Goal: Task Accomplishment & Management: Manage account settings

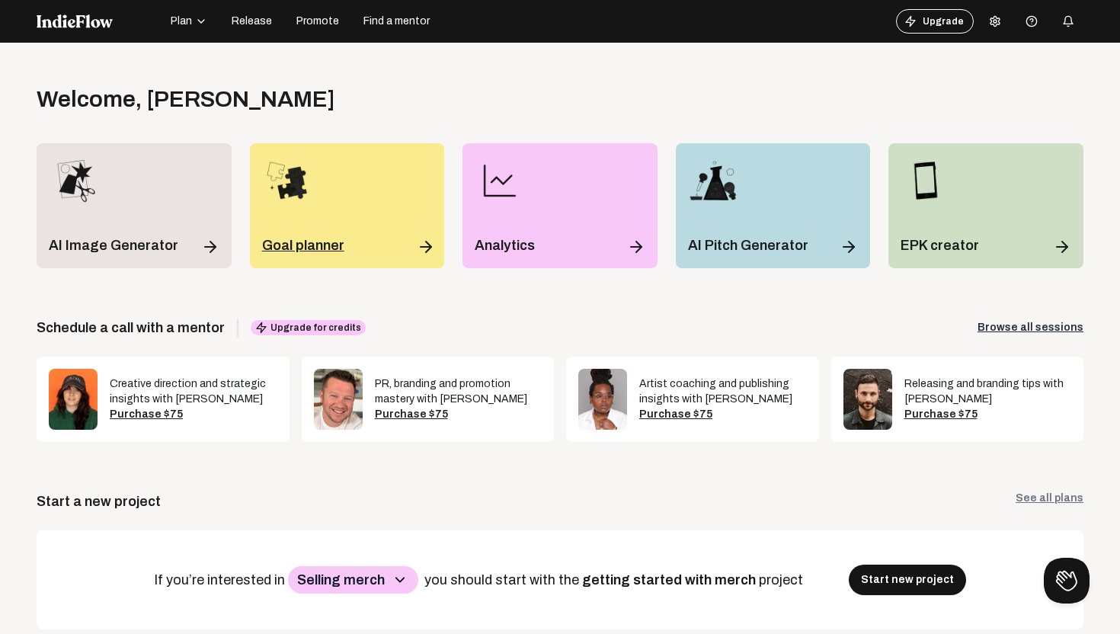
click at [312, 241] on p "Goal planner" at bounding box center [303, 245] width 82 height 21
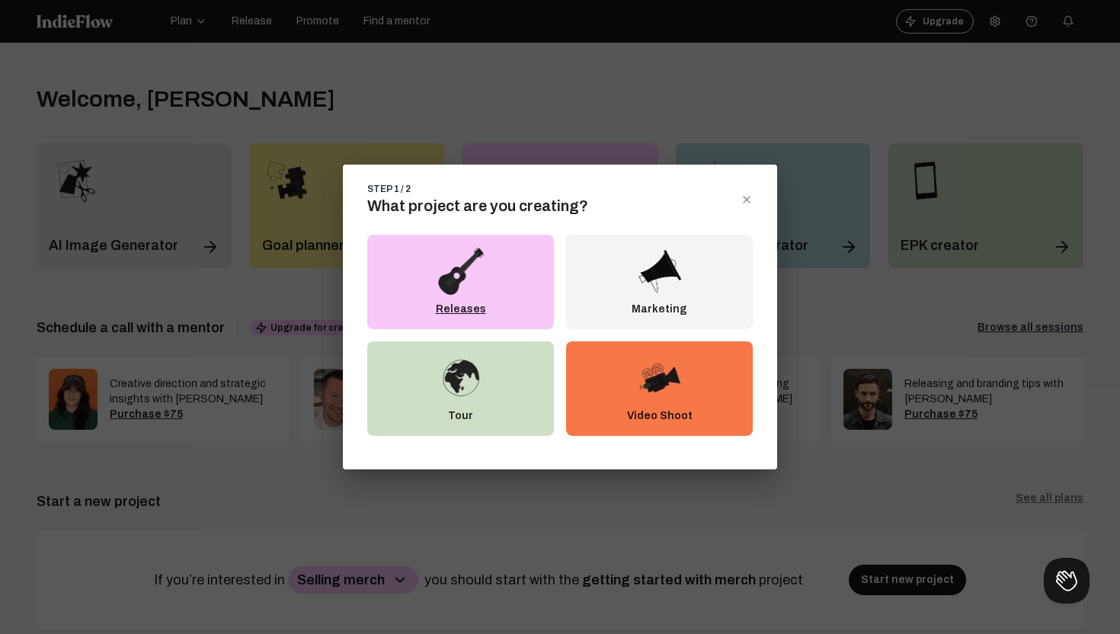
click at [418, 277] on div "Releases" at bounding box center [460, 282] width 187 height 94
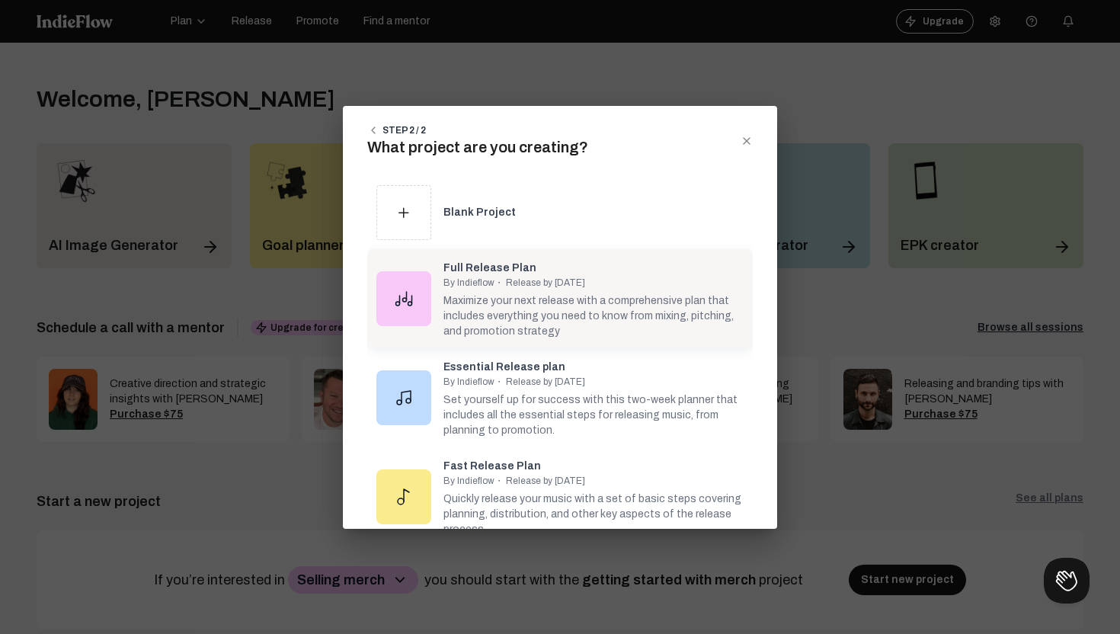
click at [559, 301] on div "Maximize your next release with a comprehensive plan that includes everything y…" at bounding box center [594, 314] width 300 height 50
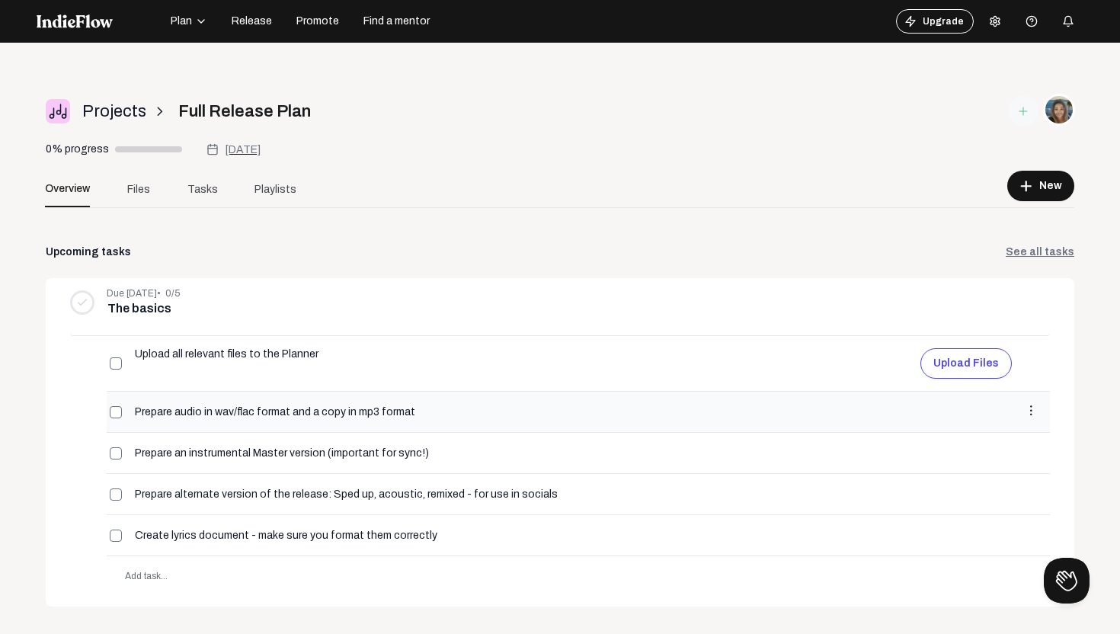
scroll to position [2, 0]
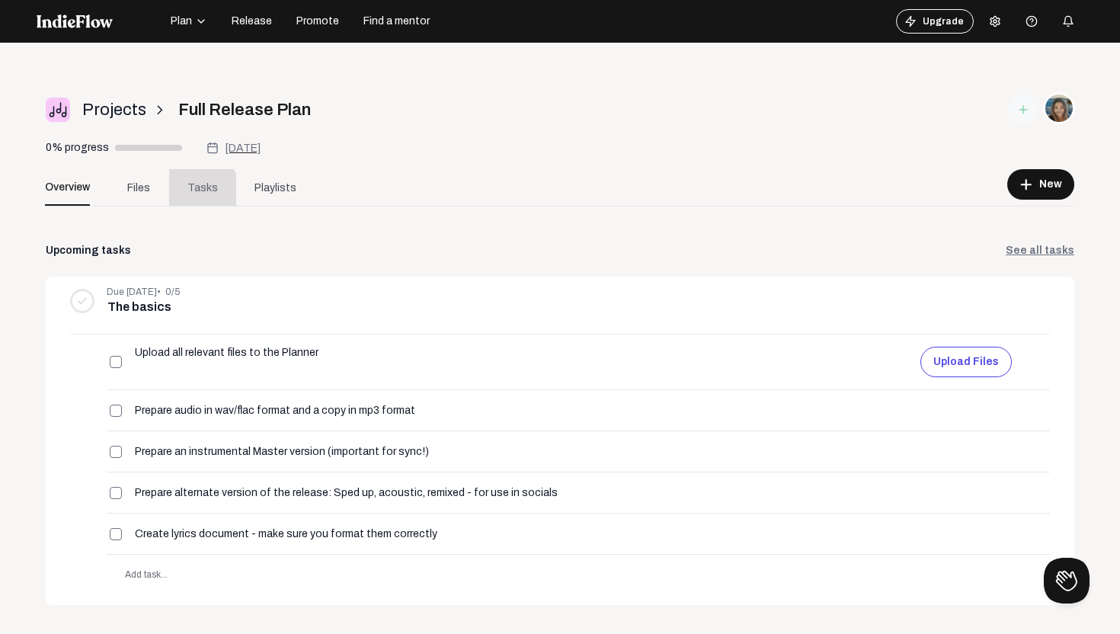
click at [199, 191] on span "Tasks" at bounding box center [202, 188] width 30 height 16
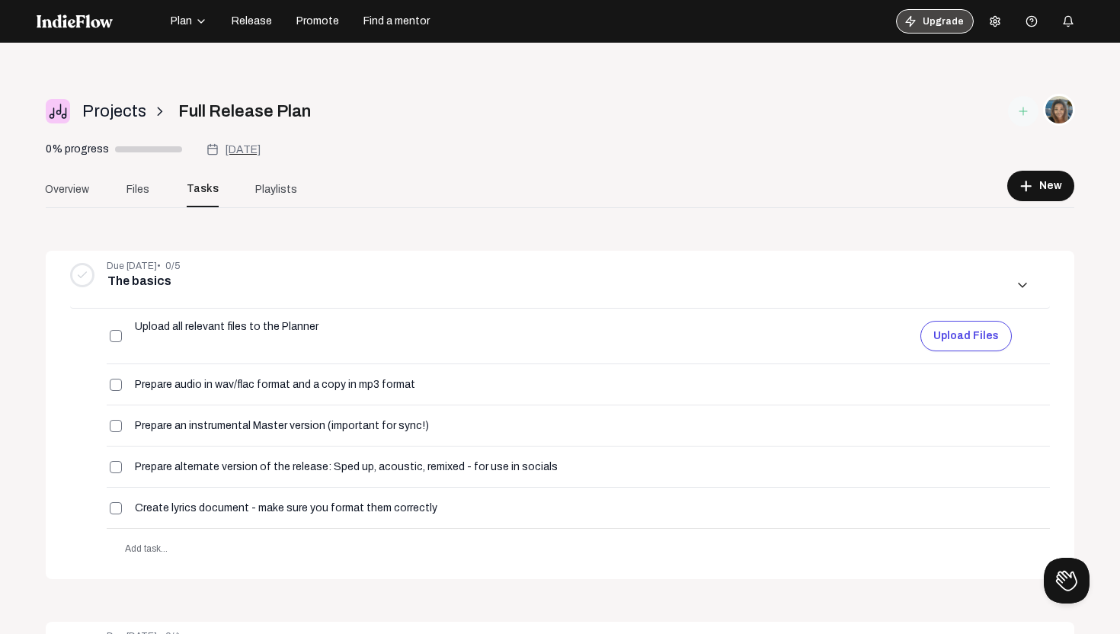
click at [934, 23] on button "Upgrade" at bounding box center [935, 21] width 78 height 24
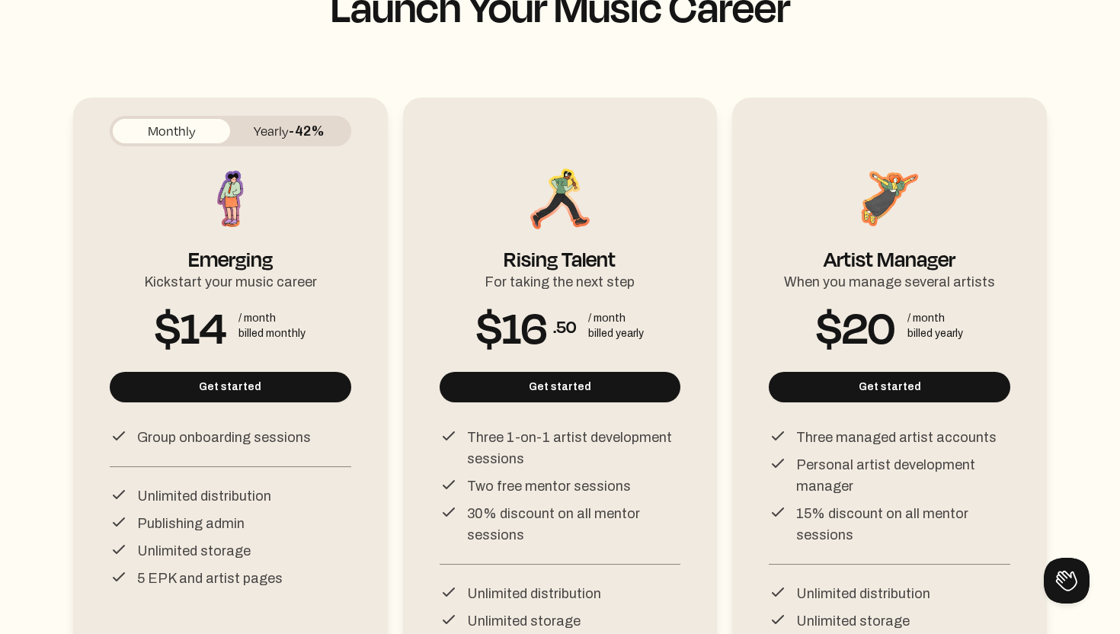
scroll to position [143, 0]
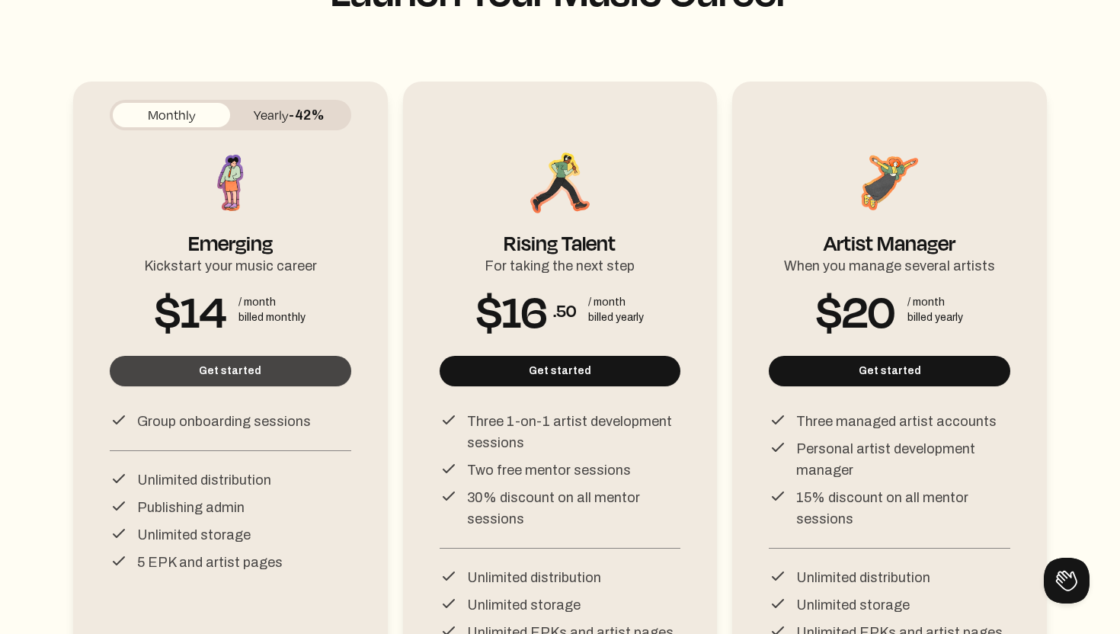
click at [237, 370] on button "Get started" at bounding box center [231, 371] width 242 height 30
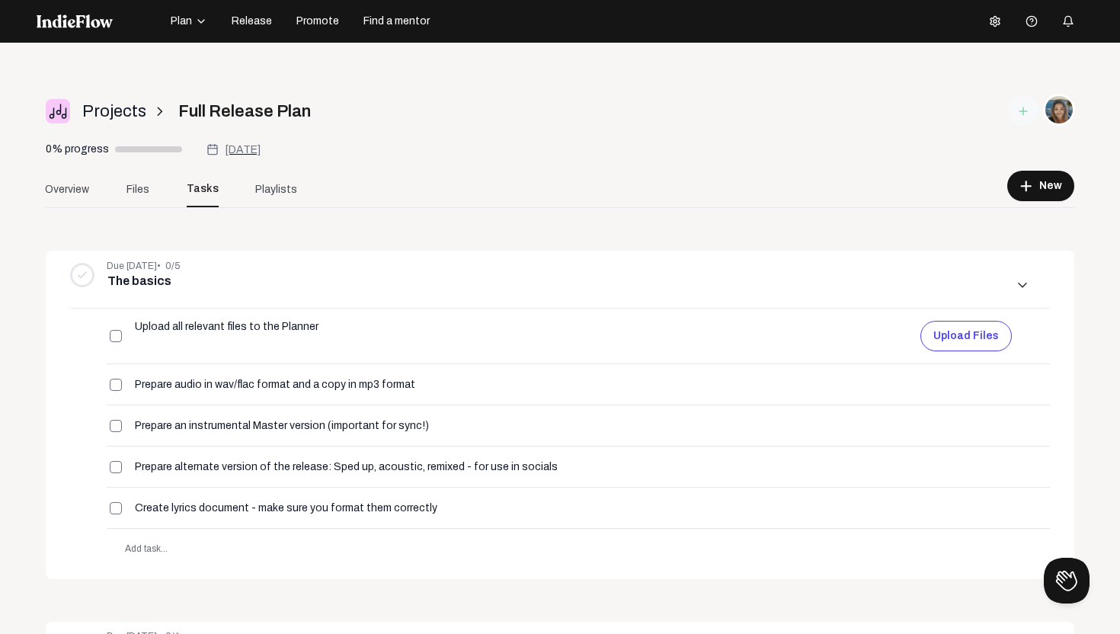
click at [321, 24] on span "Promote" at bounding box center [317, 21] width 43 height 15
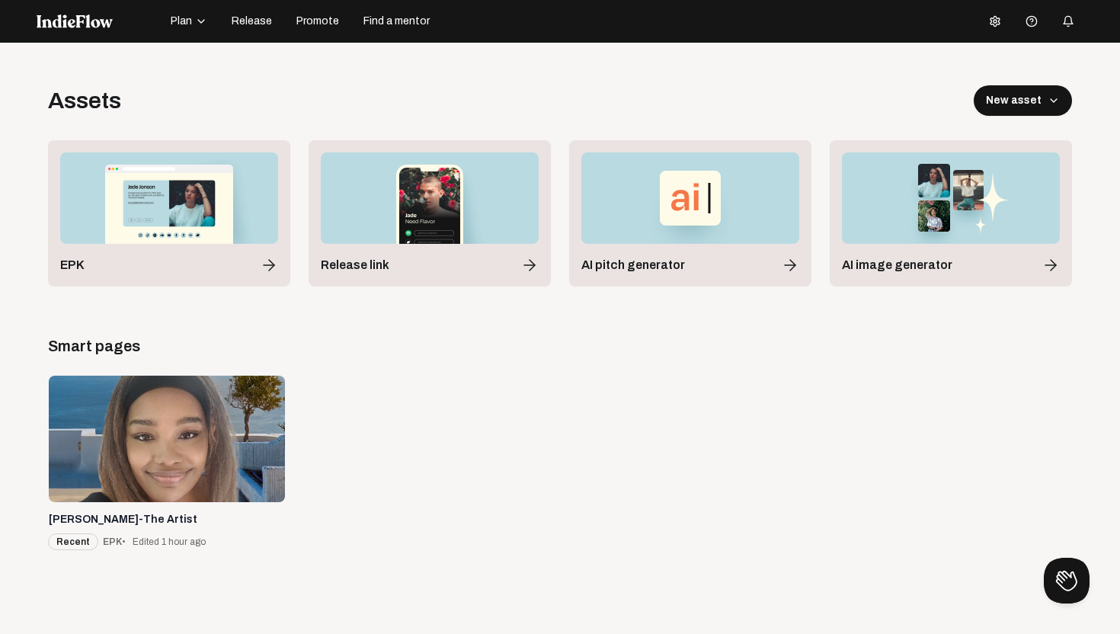
click at [252, 24] on span "Release" at bounding box center [252, 21] width 40 height 15
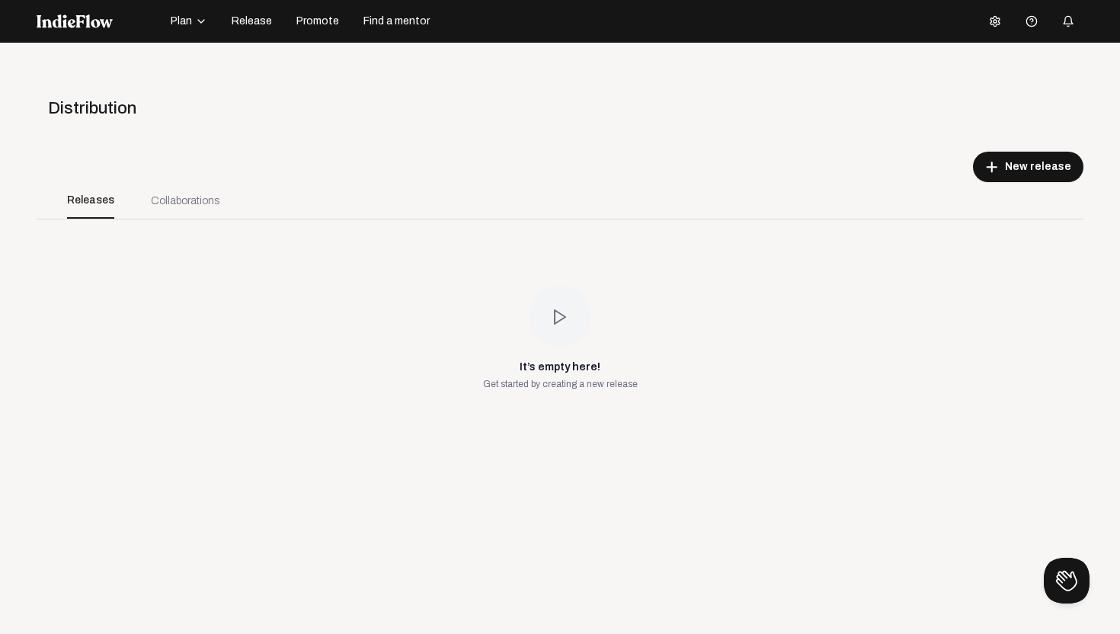
click at [181, 24] on span "Plan" at bounding box center [181, 21] width 21 height 15
click at [207, 29] on div "Projects" at bounding box center [212, 28] width 88 height 27
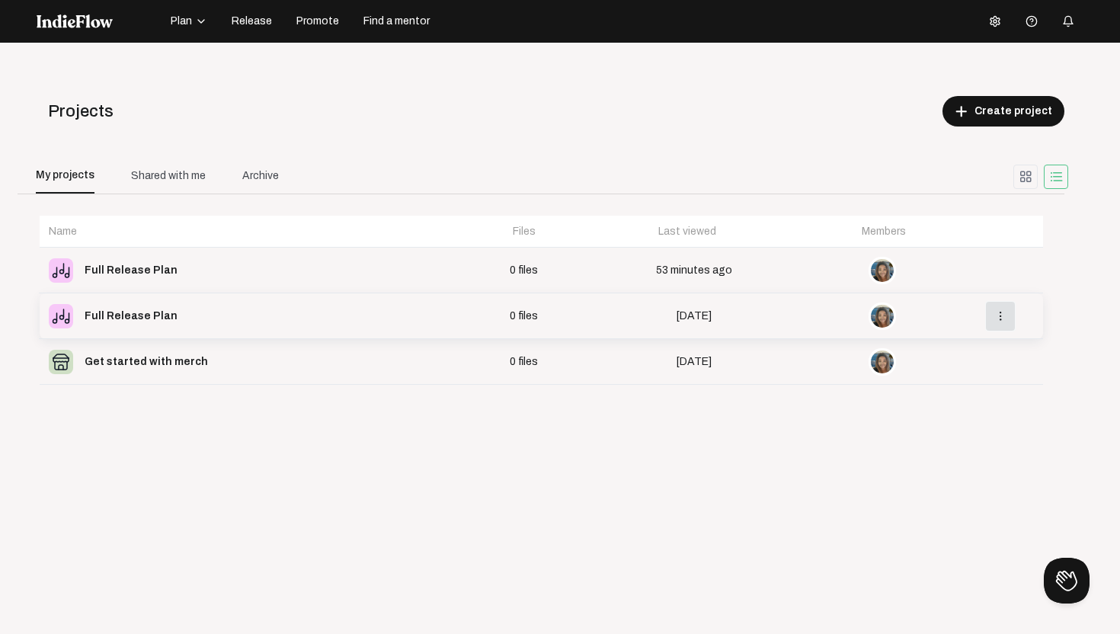
click at [1001, 312] on mat-icon "more_vert" at bounding box center [1001, 316] width 14 height 14
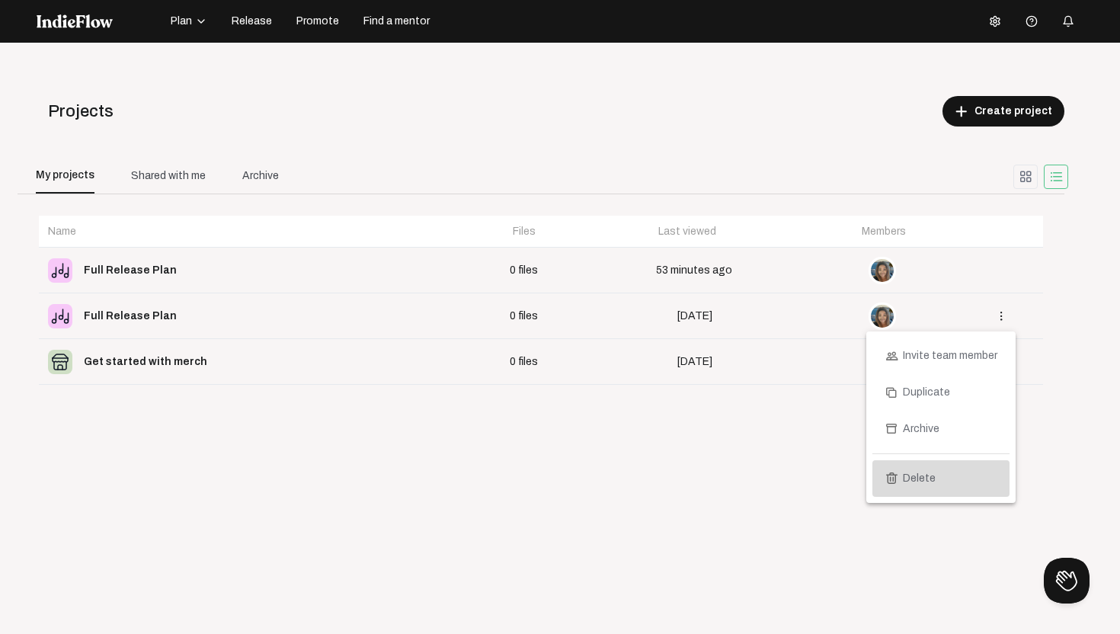
click at [931, 473] on span "Delete" at bounding box center [919, 478] width 33 height 37
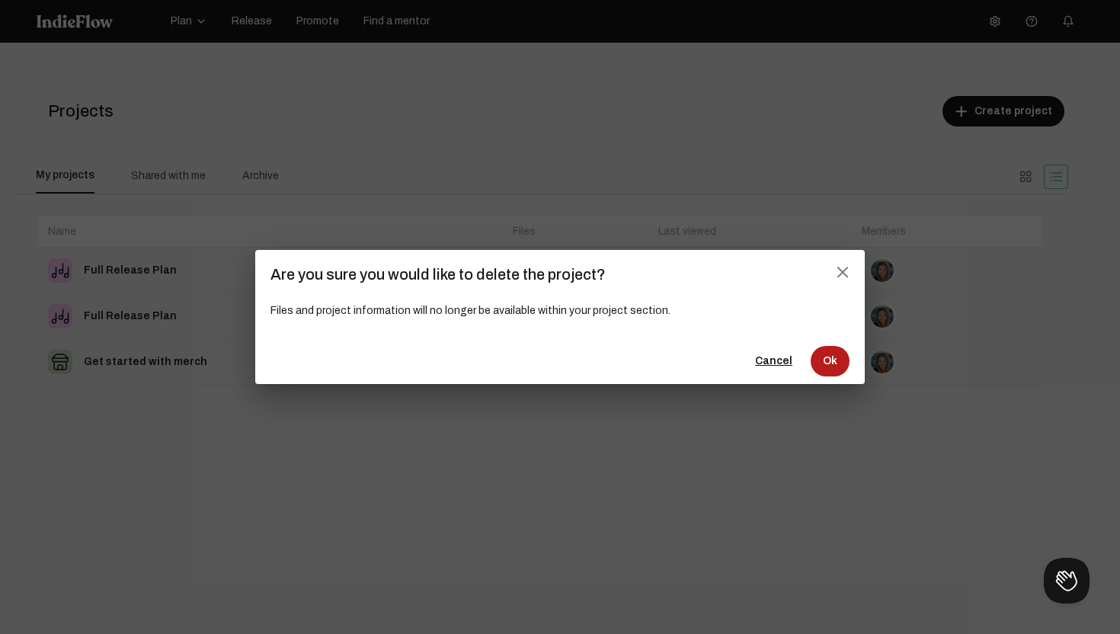
click at [840, 360] on button "Ok" at bounding box center [830, 361] width 39 height 30
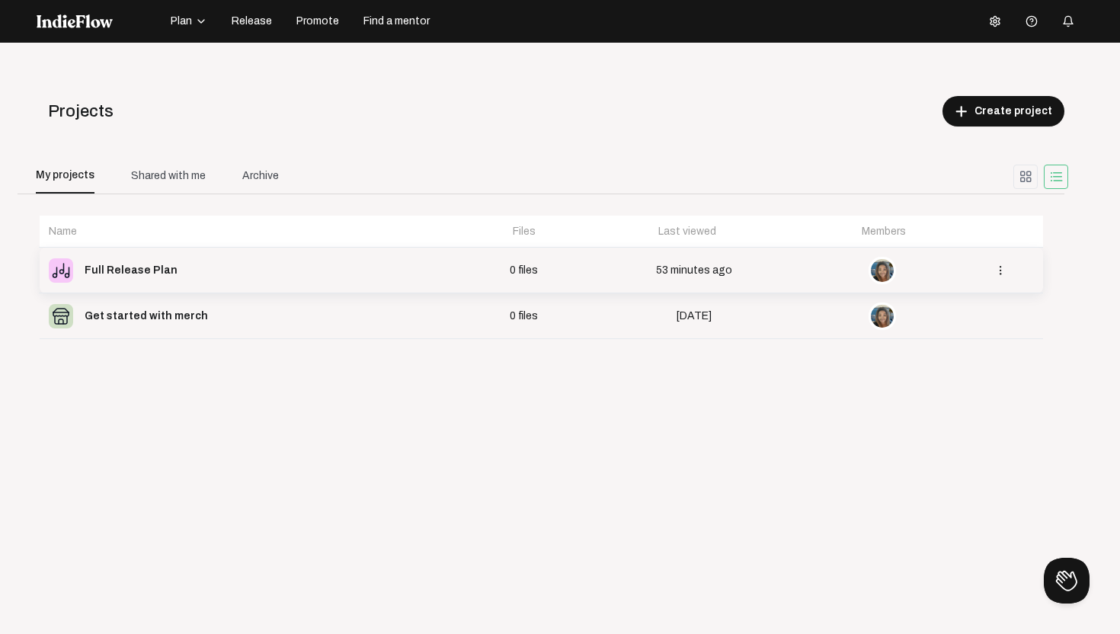
click at [132, 268] on div "Full Release Plan" at bounding box center [131, 270] width 93 height 21
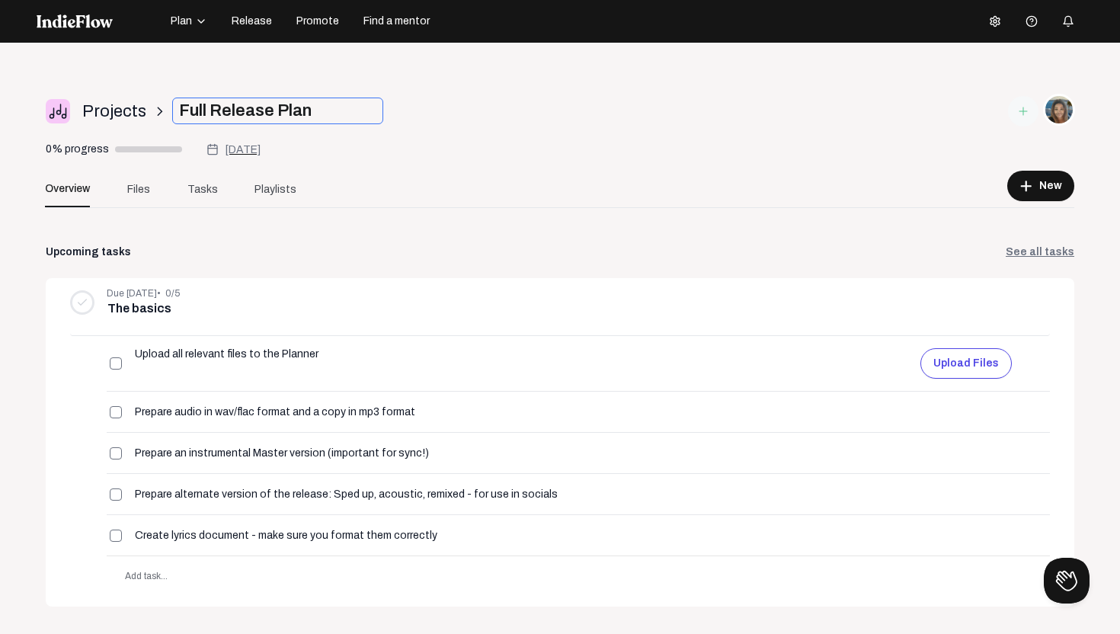
click at [322, 108] on input "Full Release Plan" at bounding box center [277, 111] width 211 height 27
type input "F"
type input "Front Seat Lies"
click at [958, 360] on button "Upload files" at bounding box center [966, 363] width 91 height 30
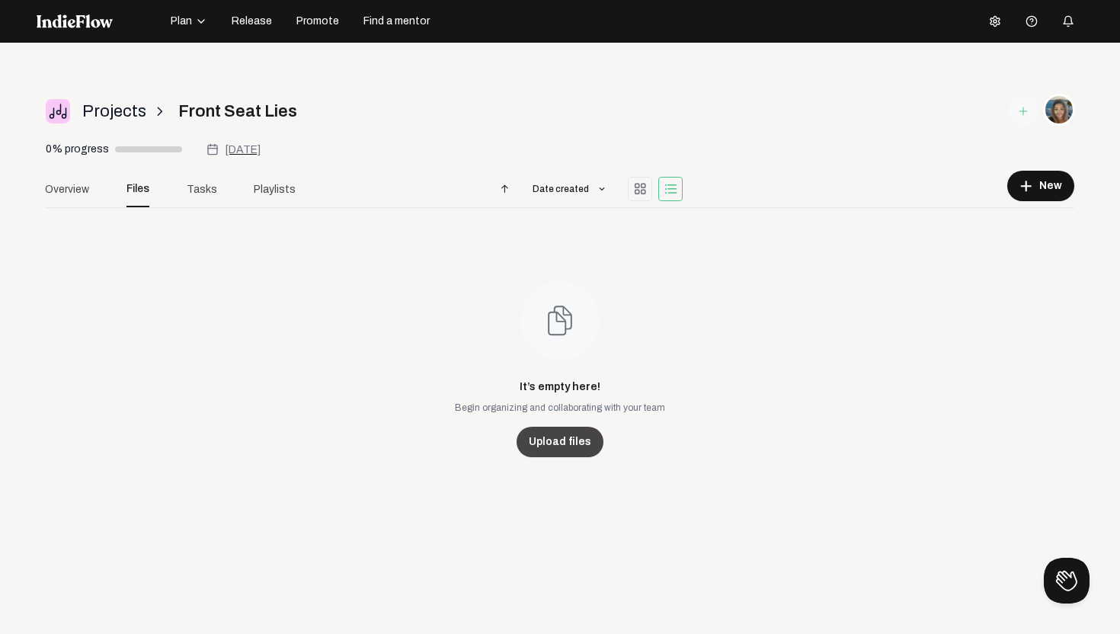
click at [561, 442] on div "Upload files" at bounding box center [560, 442] width 87 height 30
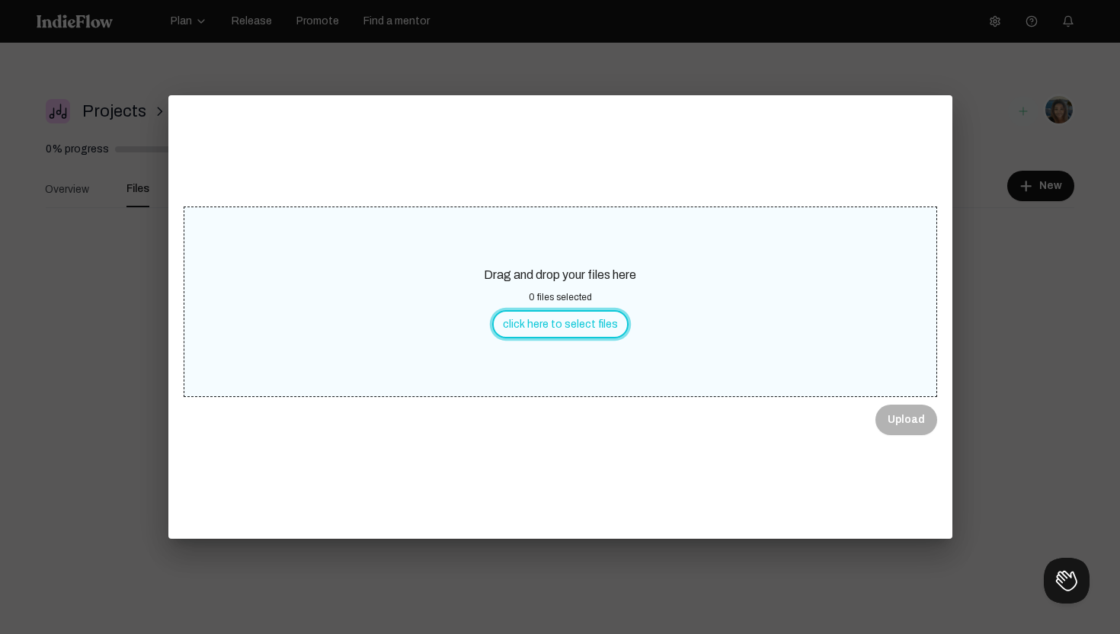
click at [563, 321] on button "click here to select files" at bounding box center [560, 324] width 136 height 28
click at [904, 419] on span "Upload" at bounding box center [906, 419] width 37 height 15
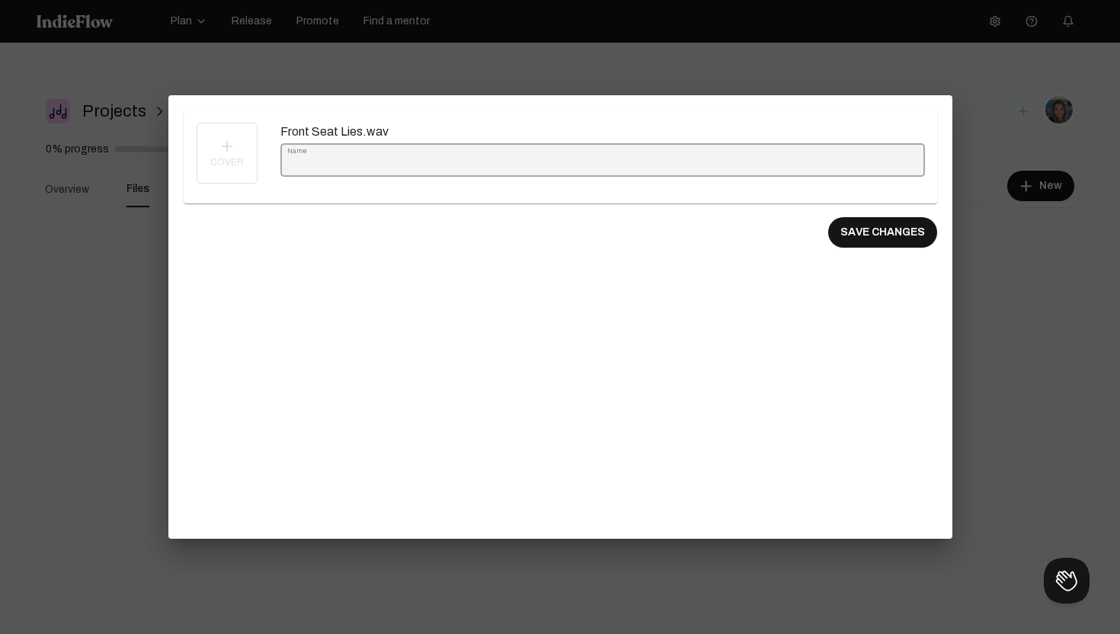
click at [326, 161] on input "Name" at bounding box center [602, 163] width 631 height 11
type input "Front Seat Lies Audio"
click at [856, 228] on button "SAVE CHANGES" at bounding box center [882, 232] width 109 height 30
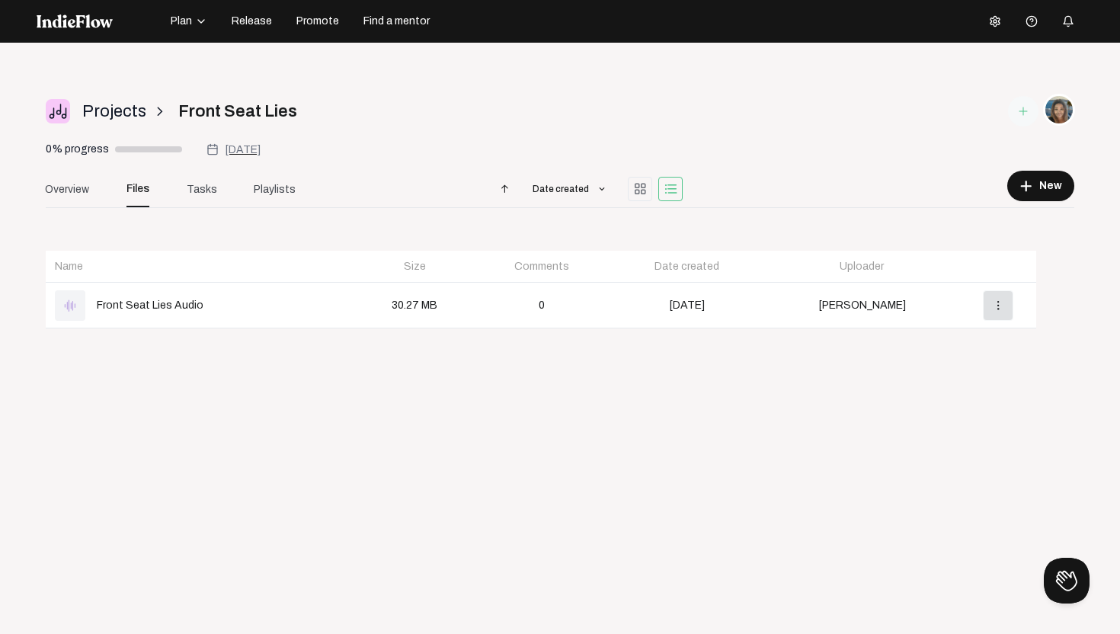
click at [1001, 306] on mat-icon "more_vert" at bounding box center [998, 306] width 14 height 14
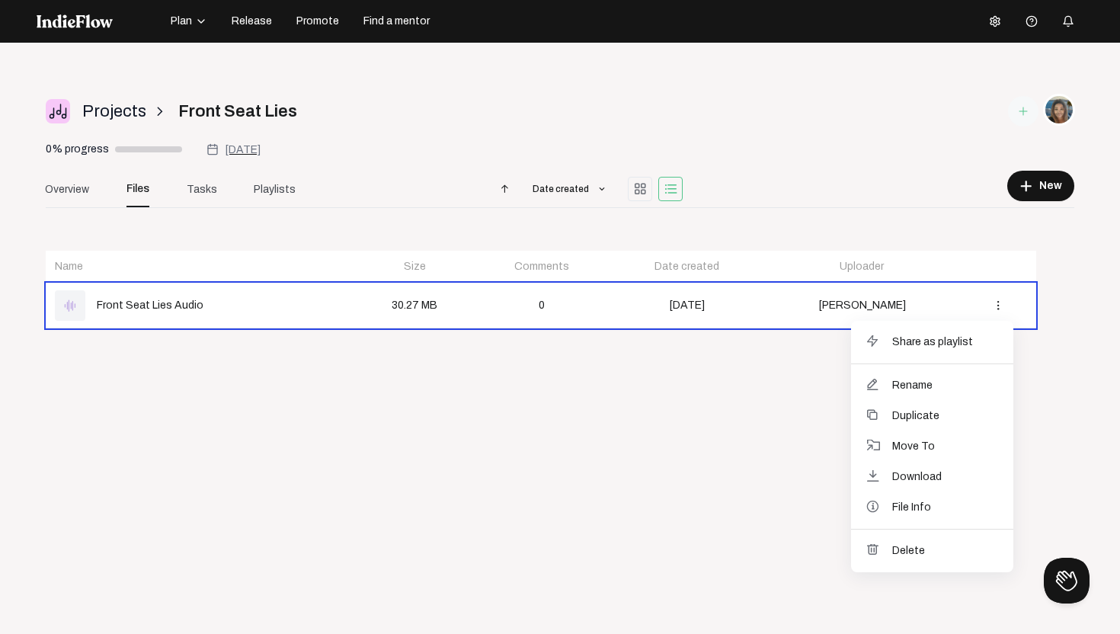
click at [1043, 400] on div at bounding box center [560, 317] width 1120 height 634
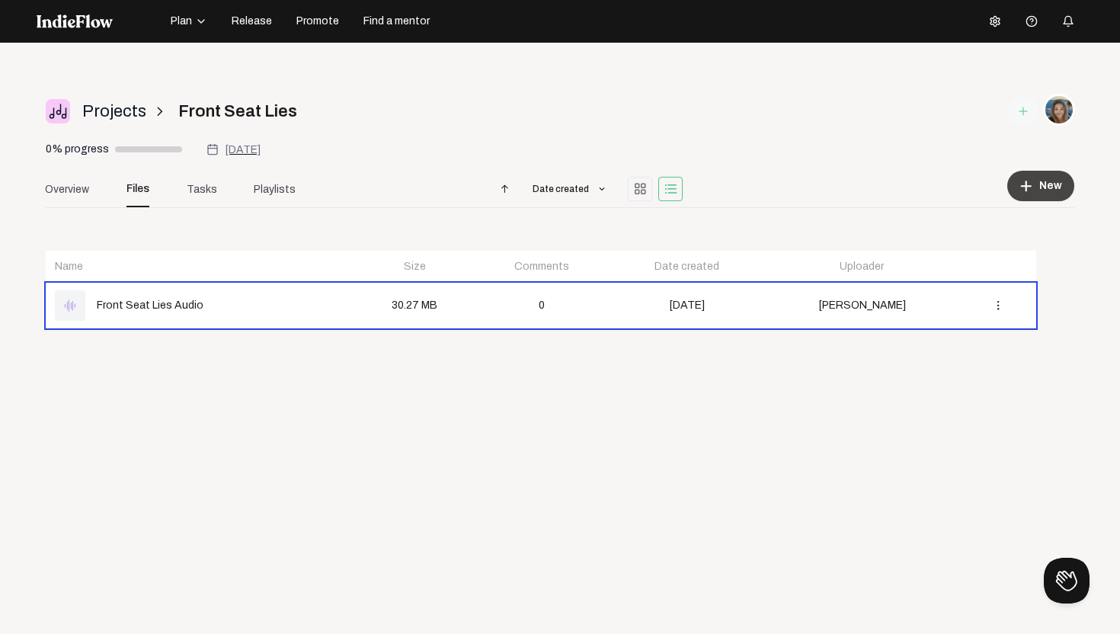
click at [1046, 184] on span "New" at bounding box center [1050, 185] width 23 height 15
click at [934, 166] on div at bounding box center [560, 317] width 1120 height 634
